Goal: Contribute content

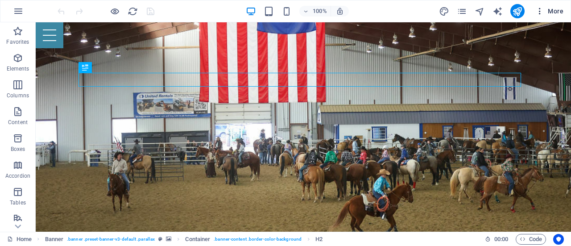
click at [555, 11] on span "More" at bounding box center [549, 11] width 28 height 9
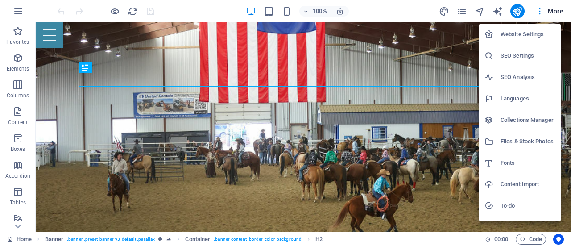
click at [519, 140] on h6 "Files & Stock Photos" at bounding box center [528, 141] width 55 height 11
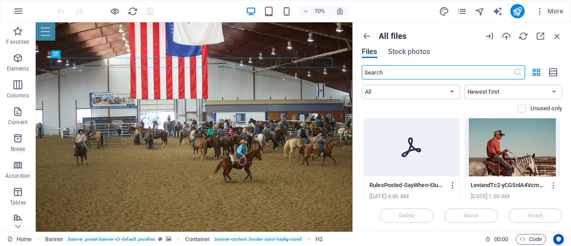
click at [450, 186] on icon "button" at bounding box center [453, 185] width 8 height 8
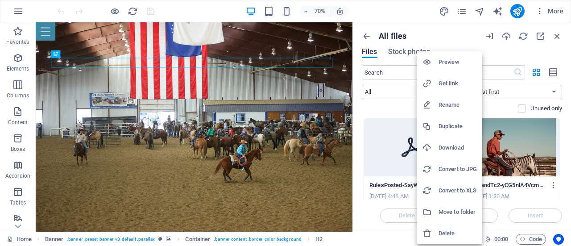
click at [367, 106] on div at bounding box center [285, 123] width 571 height 246
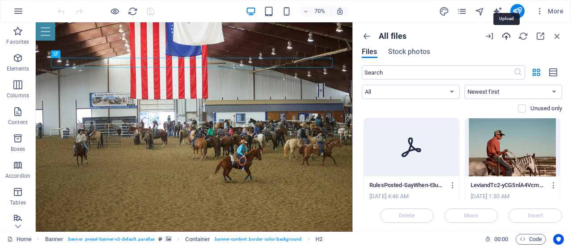
click at [505, 35] on icon "button" at bounding box center [506, 36] width 10 height 10
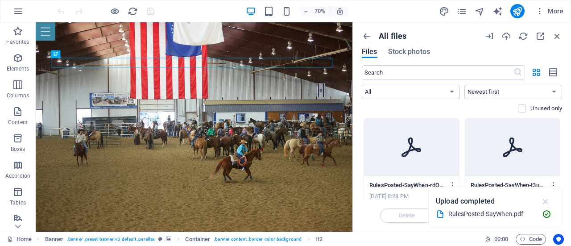
click at [545, 202] on icon "button" at bounding box center [546, 201] width 10 height 10
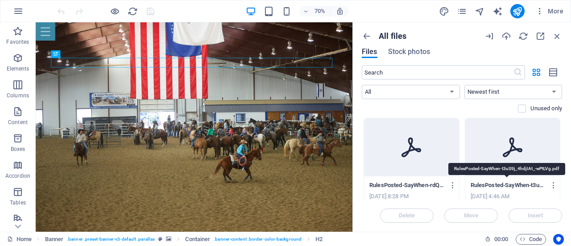
click at [532, 184] on p "RulesPosted-SayWhen-t3uS9j_4hdjIAt_-wPtLVg.pdf" at bounding box center [509, 185] width 76 height 8
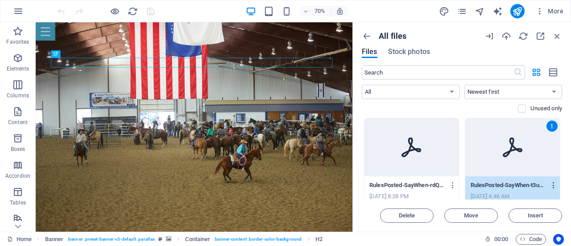
click at [555, 185] on icon "button" at bounding box center [554, 185] width 8 height 8
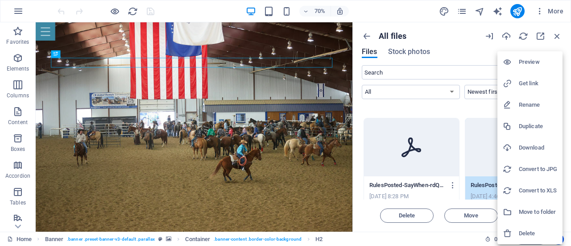
click at [476, 50] on div at bounding box center [285, 123] width 571 height 246
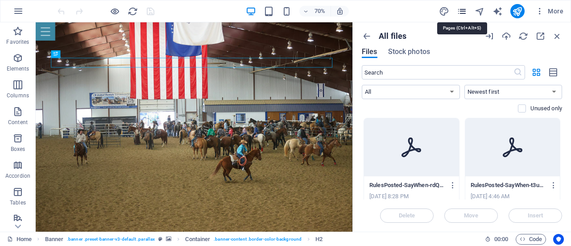
click at [467, 10] on icon "pages" at bounding box center [462, 11] width 10 height 10
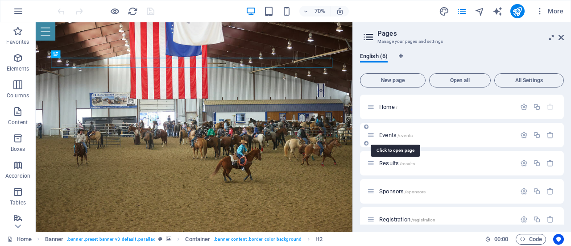
click at [394, 134] on span "Events /events" at bounding box center [395, 135] width 33 height 7
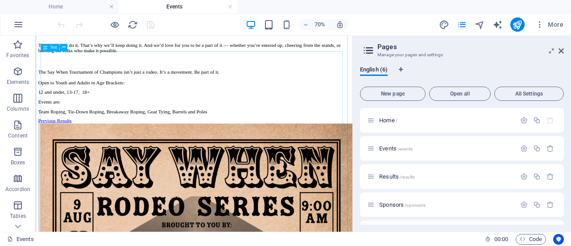
scroll to position [937, 0]
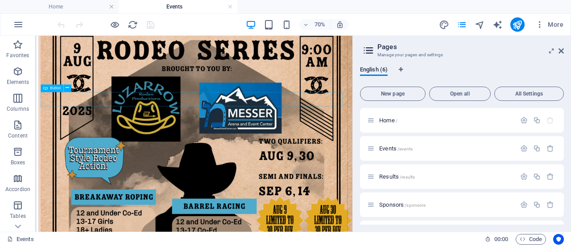
click at [68, 89] on icon at bounding box center [68, 88] width 4 height 7
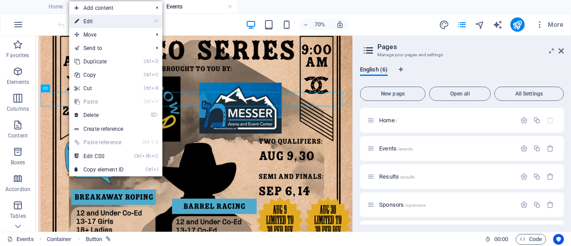
click at [91, 22] on link "⏎ Edit" at bounding box center [99, 21] width 60 height 13
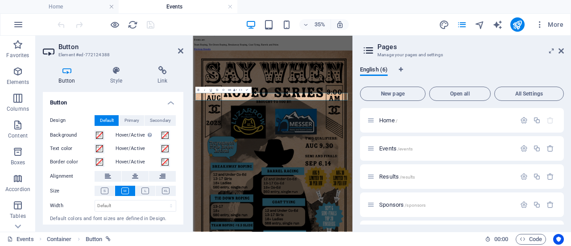
scroll to position [842, 0]
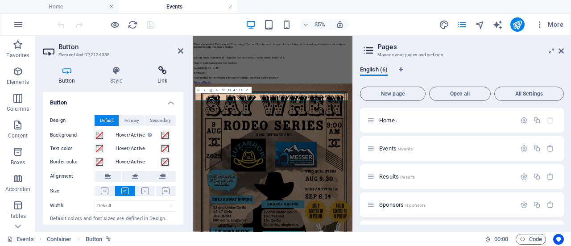
click at [160, 72] on icon at bounding box center [162, 70] width 42 height 9
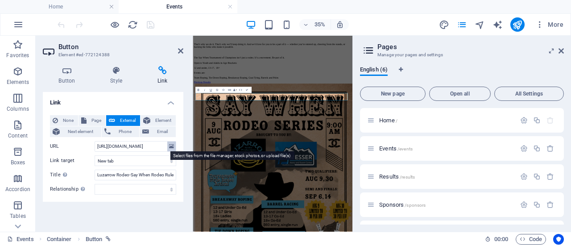
click at [170, 147] on icon at bounding box center [171, 146] width 5 height 10
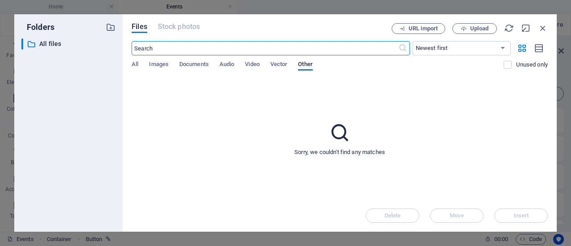
scroll to position [2678, 0]
click at [134, 62] on span "All" at bounding box center [135, 65] width 7 height 12
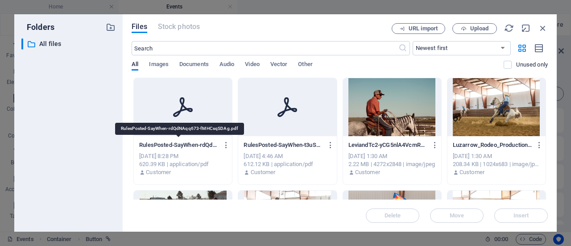
click at [209, 144] on p "RulesPosted-SayWhen-rdQdNAqq673-fMHCsqSDAg.pdf" at bounding box center [178, 145] width 79 height 8
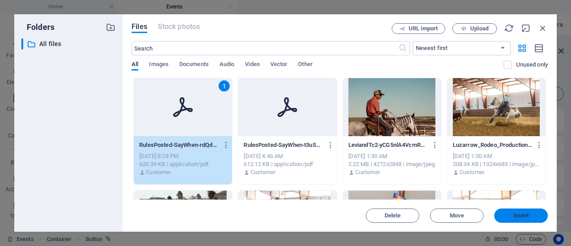
click at [519, 211] on button "Insert" at bounding box center [521, 215] width 54 height 14
type input "[URL][DOMAIN_NAME]"
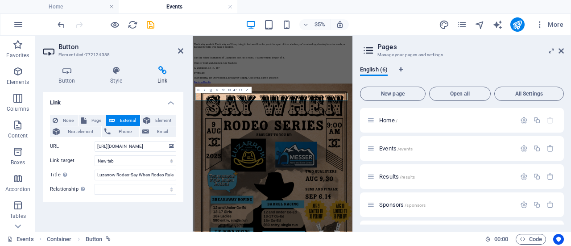
click at [178, 50] on h2 "Button" at bounding box center [120, 47] width 125 height 8
click at [180, 50] on icon at bounding box center [180, 50] width 5 height 7
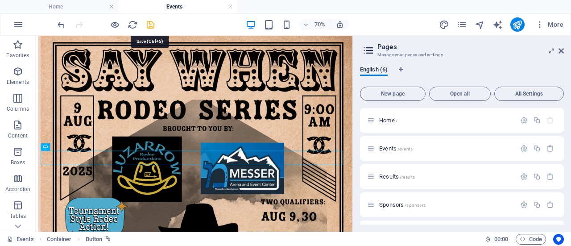
click at [152, 26] on icon "save" at bounding box center [150, 25] width 10 height 10
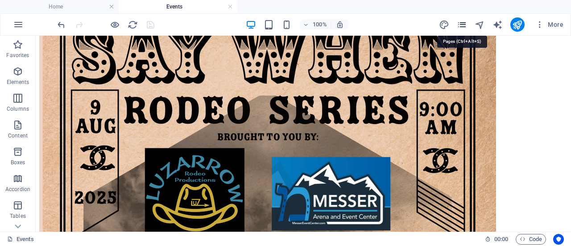
click at [458, 24] on icon "pages" at bounding box center [462, 25] width 10 height 10
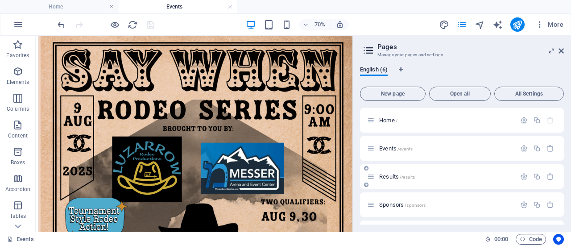
scroll to position [45, 0]
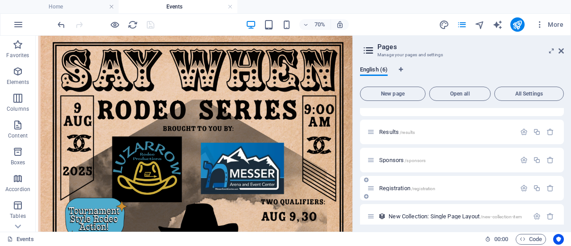
click at [428, 188] on span "/registration" at bounding box center [423, 188] width 25 height 5
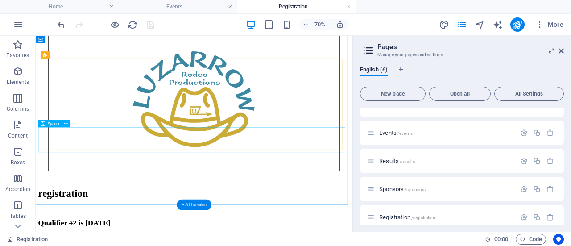
scroll to position [446, 0]
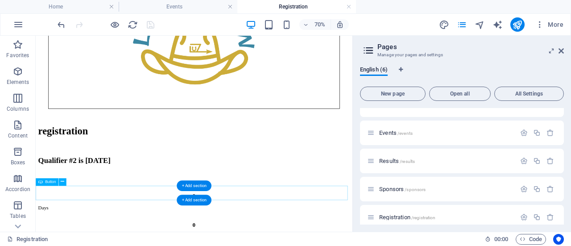
click at [64, 183] on icon at bounding box center [63, 181] width 4 height 7
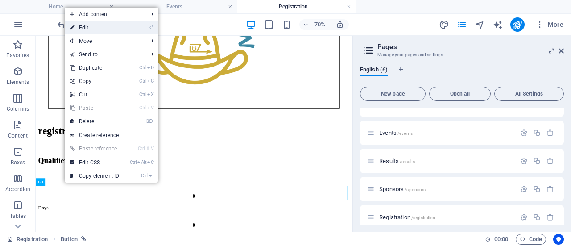
click at [102, 28] on link "⏎ Edit" at bounding box center [95, 27] width 60 height 13
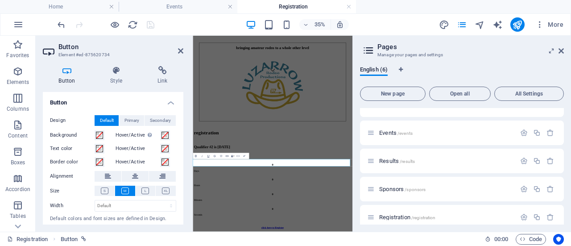
scroll to position [307, 0]
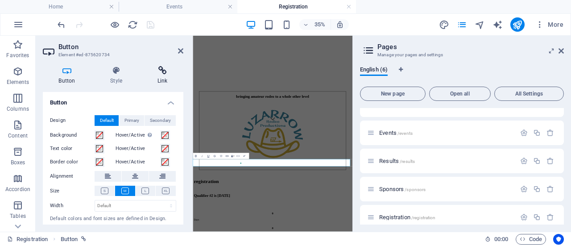
click at [161, 75] on h4 "Link" at bounding box center [162, 75] width 42 height 19
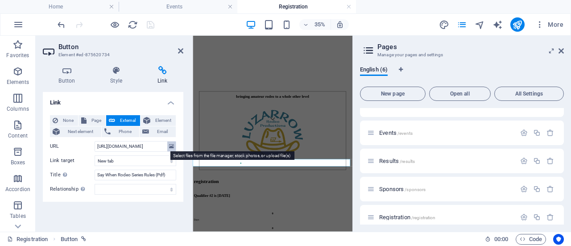
click at [170, 145] on icon at bounding box center [171, 146] width 5 height 10
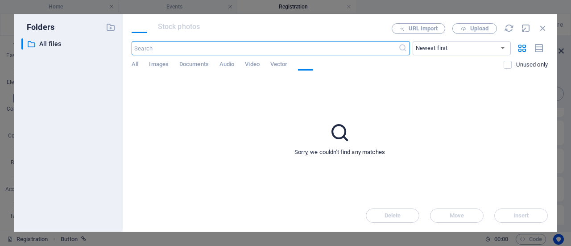
scroll to position [712, 0]
click at [137, 64] on span "All" at bounding box center [135, 65] width 7 height 12
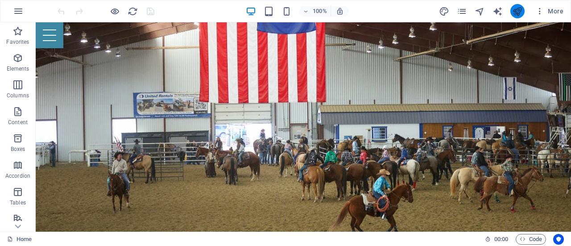
click at [524, 12] on button "publish" at bounding box center [517, 11] width 14 height 14
click at [517, 11] on icon "publish" at bounding box center [517, 11] width 10 height 10
